Goal: Task Accomplishment & Management: Manage account settings

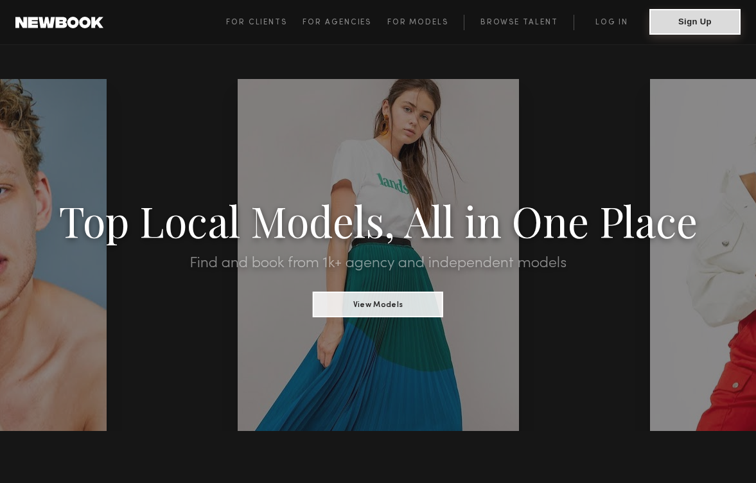
click at [681, 29] on button "Sign Up" at bounding box center [694, 22] width 91 height 26
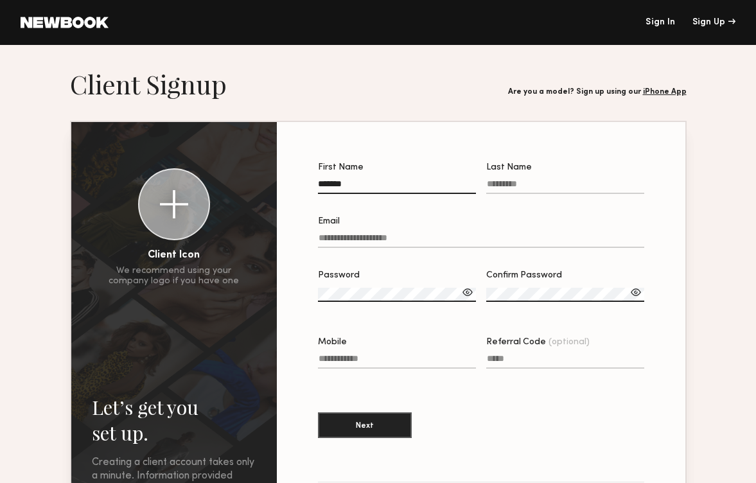
type input "*******"
type input "*"
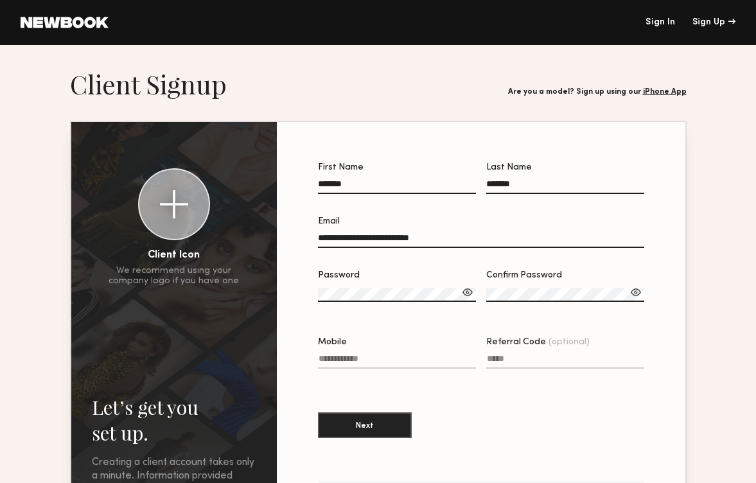
type input "**********"
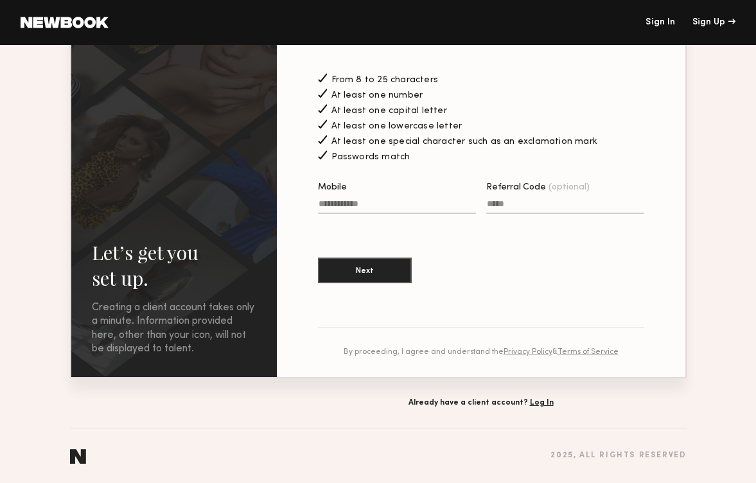
scroll to position [257, 0]
type input "**********"
click at [364, 270] on button "Next" at bounding box center [365, 270] width 94 height 26
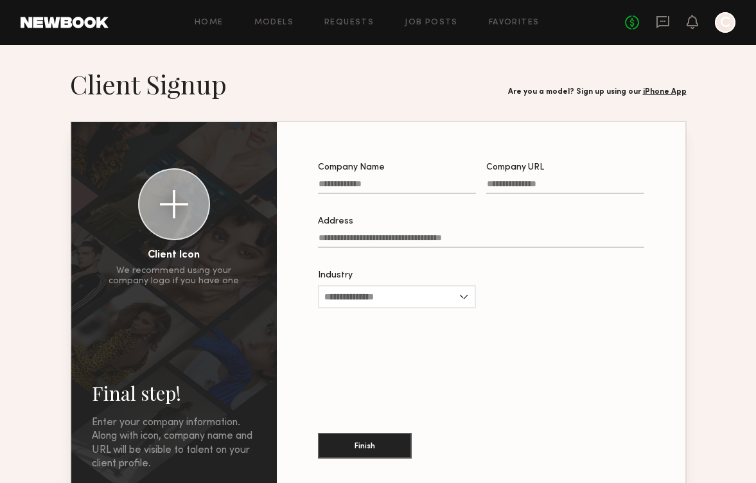
click at [656, 90] on link "iPhone App" at bounding box center [665, 92] width 44 height 8
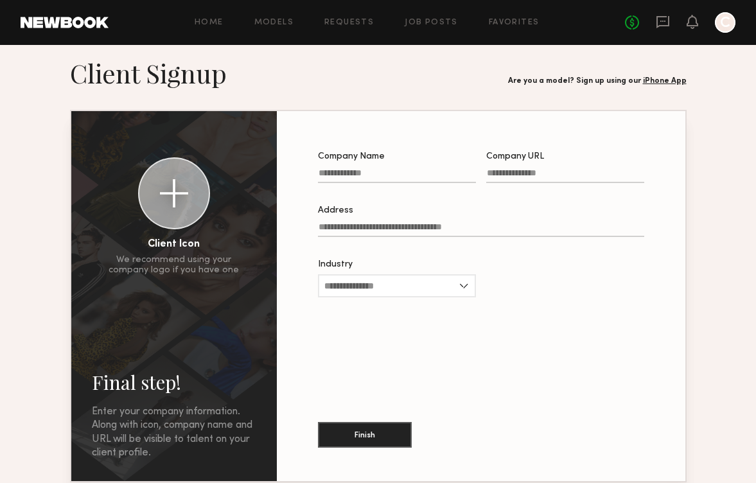
scroll to position [12, 0]
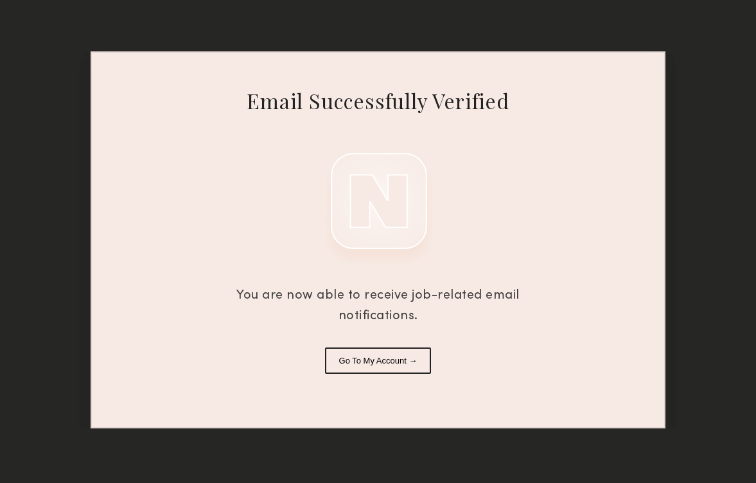
click at [392, 360] on button "Go To My Account →" at bounding box center [378, 360] width 107 height 26
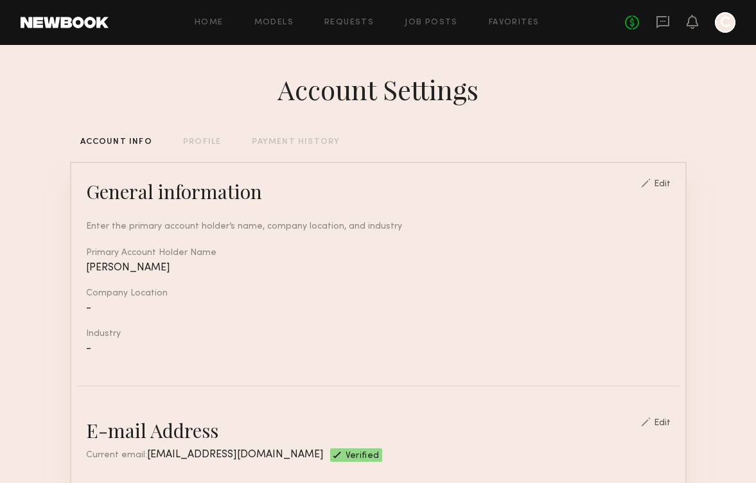
drag, startPoint x: 220, startPoint y: 137, endPoint x: 232, endPoint y: 151, distance: 18.7
click at [203, 143] on div "PROFILE" at bounding box center [202, 142] width 38 height 8
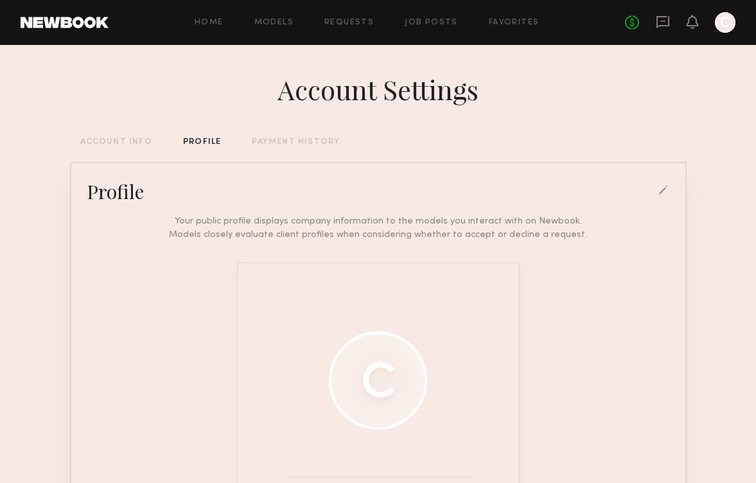
scroll to position [0, 1]
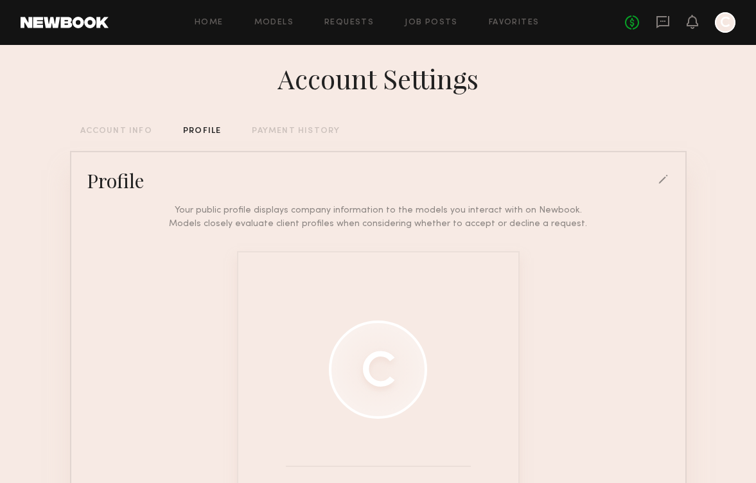
click at [728, 18] on div at bounding box center [725, 22] width 21 height 21
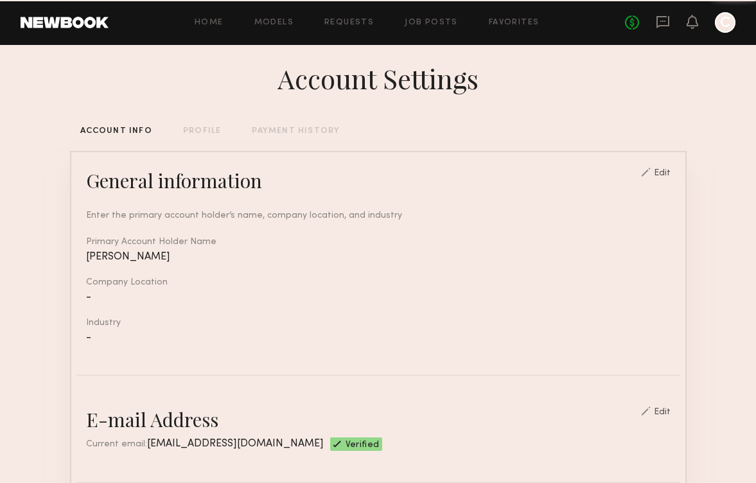
scroll to position [4, 0]
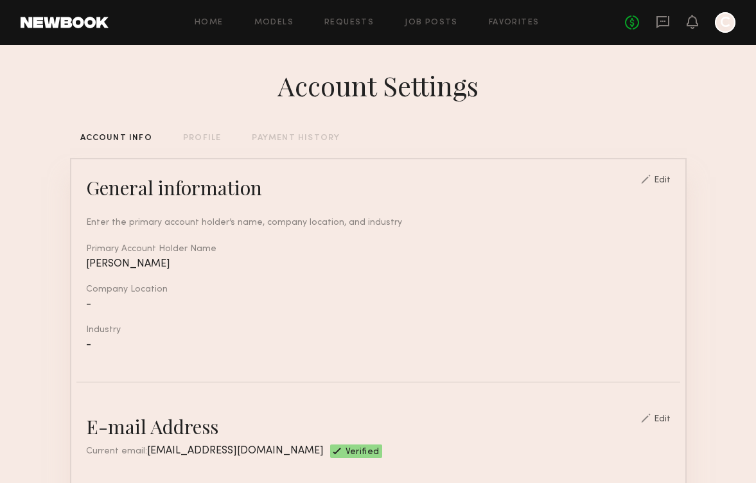
click at [726, 20] on div at bounding box center [725, 22] width 21 height 21
click at [659, 22] on icon at bounding box center [663, 22] width 14 height 14
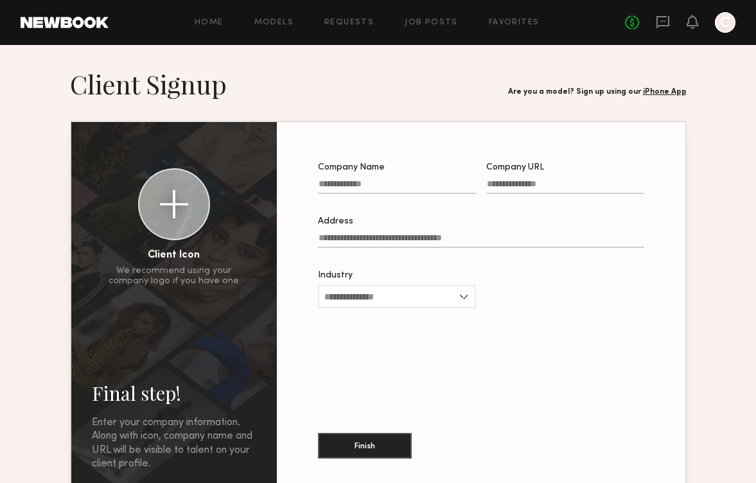
click at [681, 22] on div "No fees up to $5,000 C" at bounding box center [680, 22] width 110 height 21
click at [722, 23] on div at bounding box center [725, 22] width 21 height 21
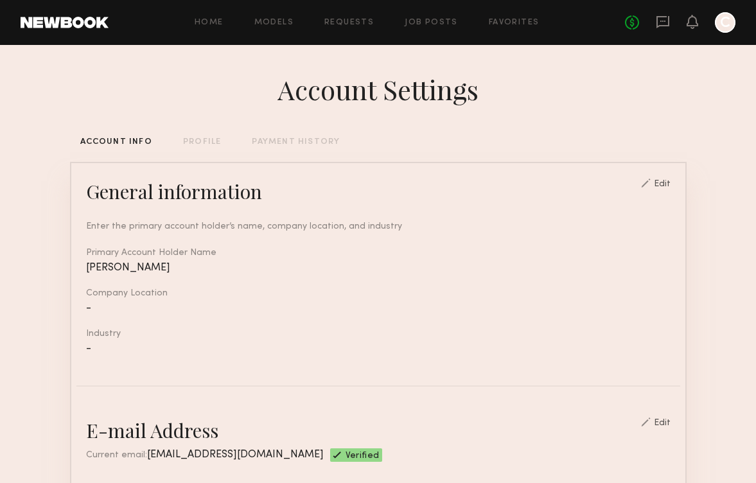
click at [650, 179] on div at bounding box center [646, 183] width 10 height 9
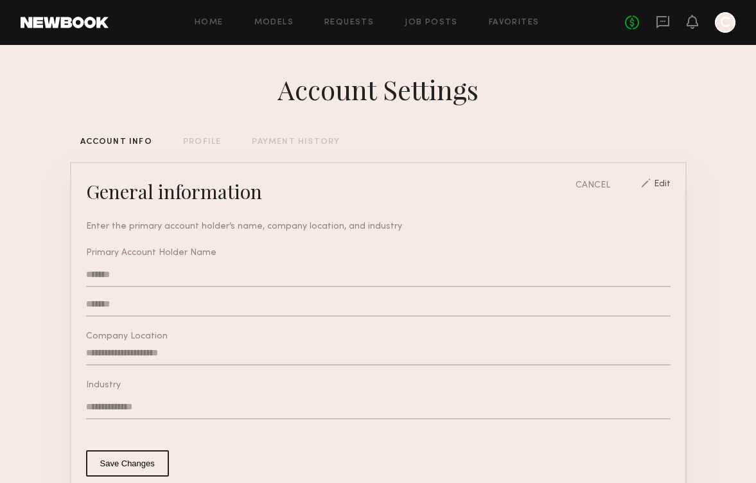
click at [609, 179] on div "CANCEL" at bounding box center [592, 185] width 35 height 13
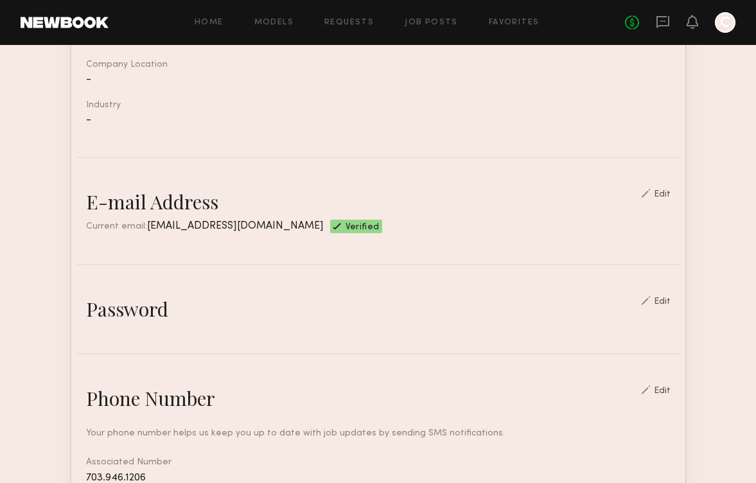
scroll to position [327, 0]
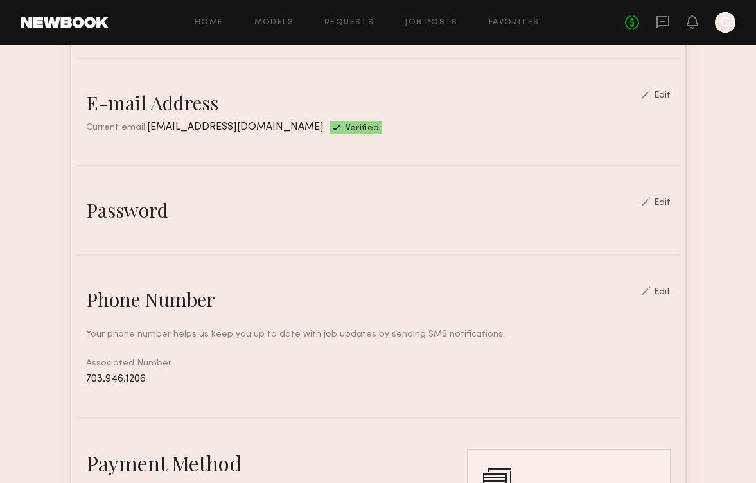
click at [670, 100] on nb-edit-switcher "Edit" at bounding box center [656, 103] width 30 height 26
click at [667, 95] on div "Edit" at bounding box center [662, 95] width 17 height 9
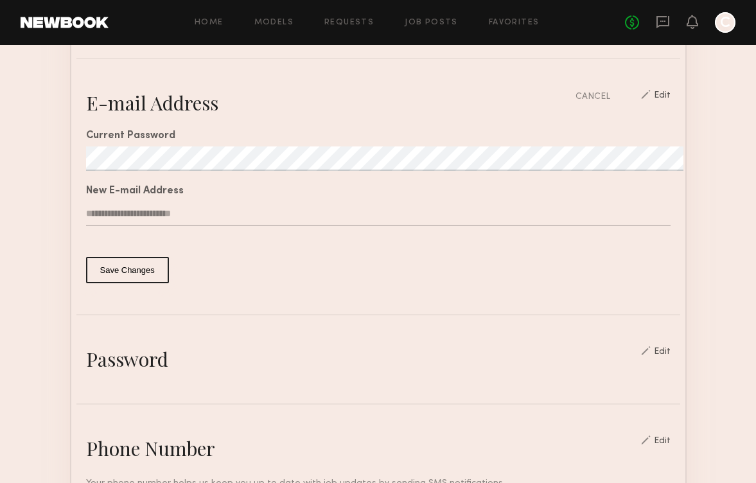
type input "**********"
click at [125, 270] on button "Save Changes" at bounding box center [127, 270] width 83 height 26
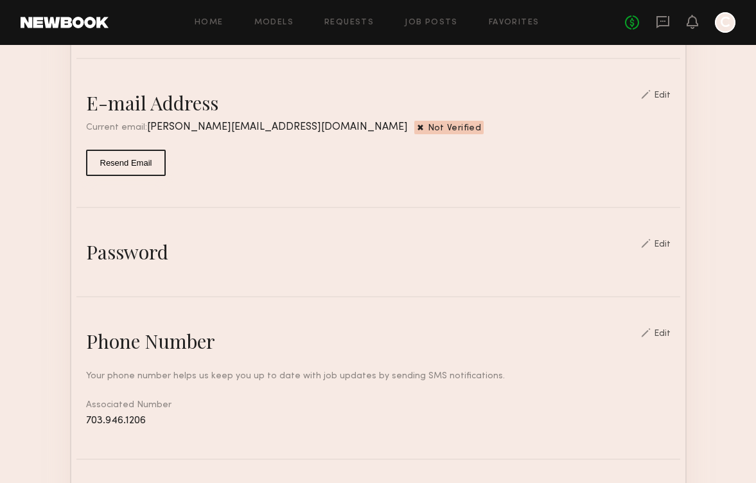
scroll to position [332, 0]
